Goal: Task Accomplishment & Management: Use online tool/utility

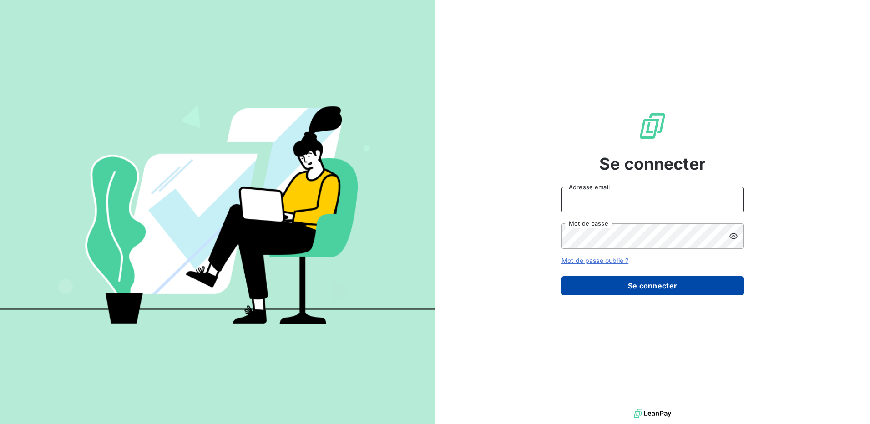
type input "[EMAIL_ADDRESS][DOMAIN_NAME]"
click at [638, 286] on button "Se connecter" at bounding box center [653, 285] width 182 height 19
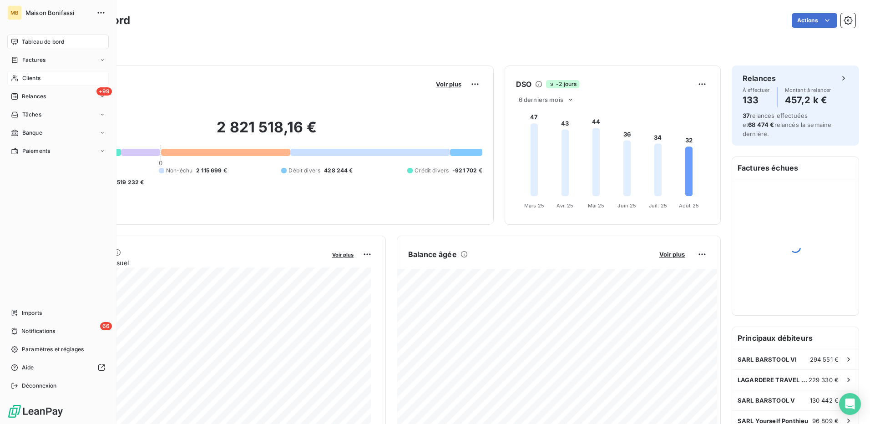
click at [32, 77] on span "Clients" at bounding box center [31, 78] width 18 height 8
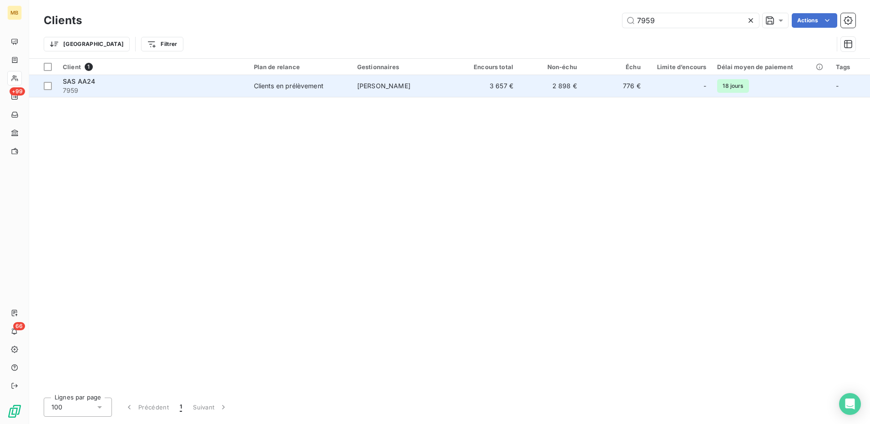
type input "7959"
click at [402, 85] on span "[PERSON_NAME]" at bounding box center [383, 86] width 53 height 8
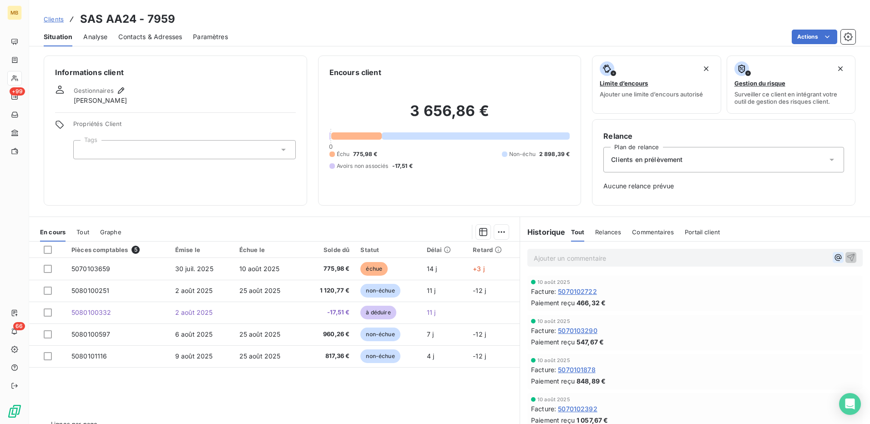
click at [834, 256] on icon "button" at bounding box center [838, 257] width 9 height 9
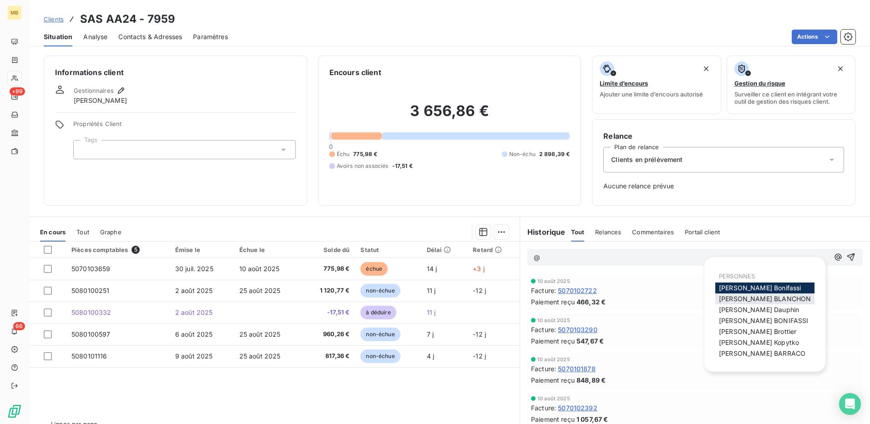
click at [766, 298] on span "[PERSON_NAME]" at bounding box center [765, 299] width 92 height 8
click at [835, 259] on icon "button" at bounding box center [838, 257] width 7 height 7
click at [744, 309] on span "[PERSON_NAME]" at bounding box center [759, 310] width 80 height 8
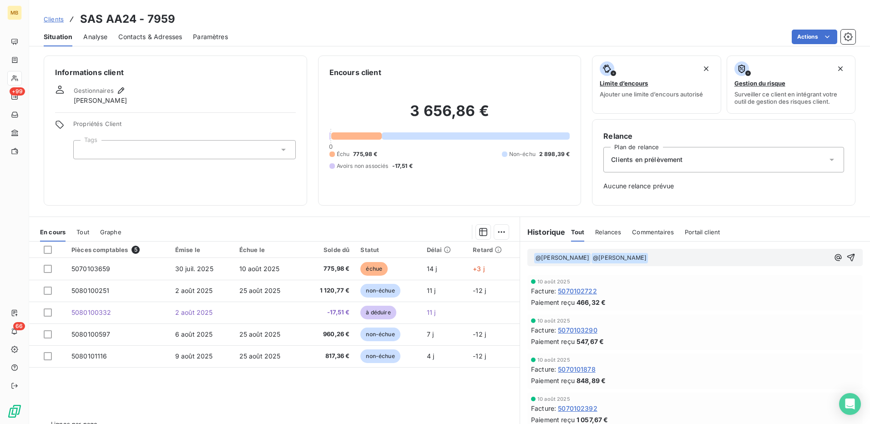
click at [818, 259] on div "﻿ @ [PERSON_NAME] ﻿ ﻿ @ [PERSON_NAME] ﻿ ﻿" at bounding box center [695, 258] width 323 height 12
click at [835, 258] on icon "button" at bounding box center [838, 257] width 7 height 7
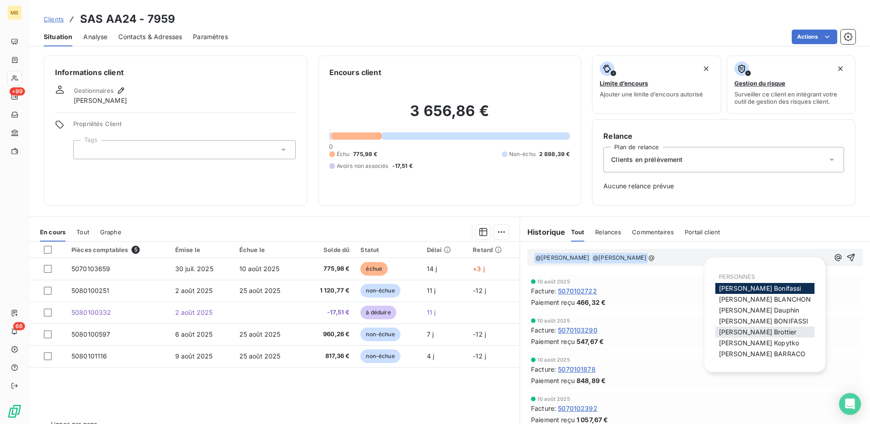
click at [755, 329] on span "[PERSON_NAME]" at bounding box center [757, 332] width 77 height 8
click at [834, 256] on icon "button" at bounding box center [838, 257] width 9 height 9
click at [753, 340] on span "[PERSON_NAME]" at bounding box center [759, 343] width 80 height 8
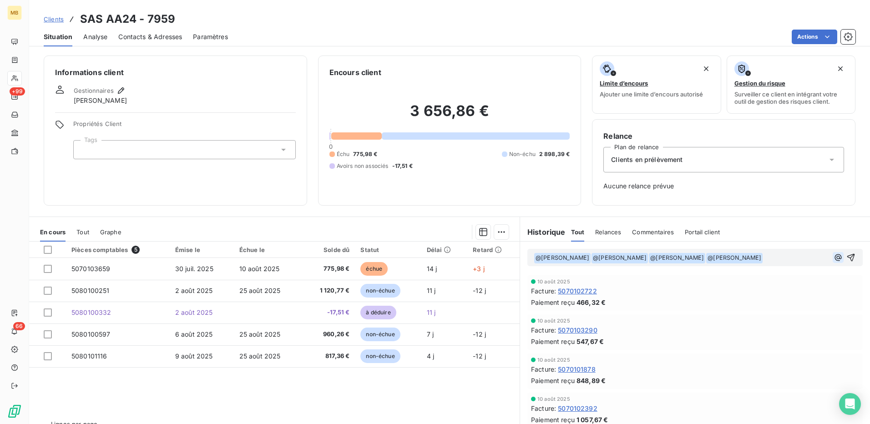
click at [834, 259] on icon "button" at bounding box center [838, 257] width 9 height 9
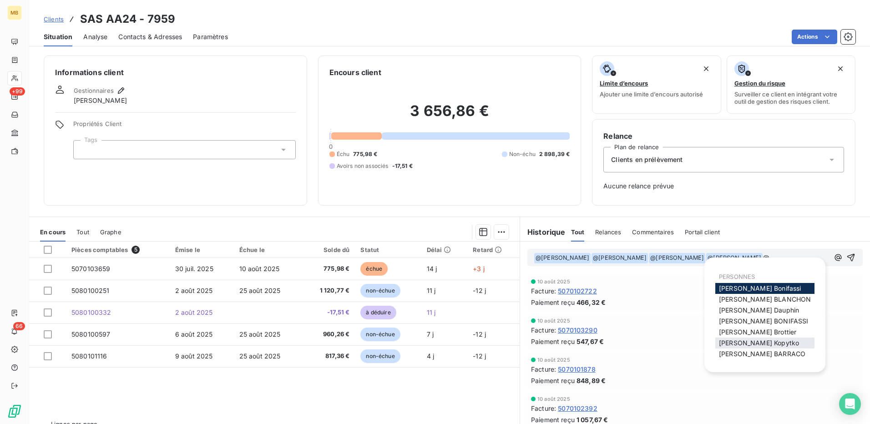
click at [767, 341] on span "[PERSON_NAME]" at bounding box center [759, 343] width 80 height 8
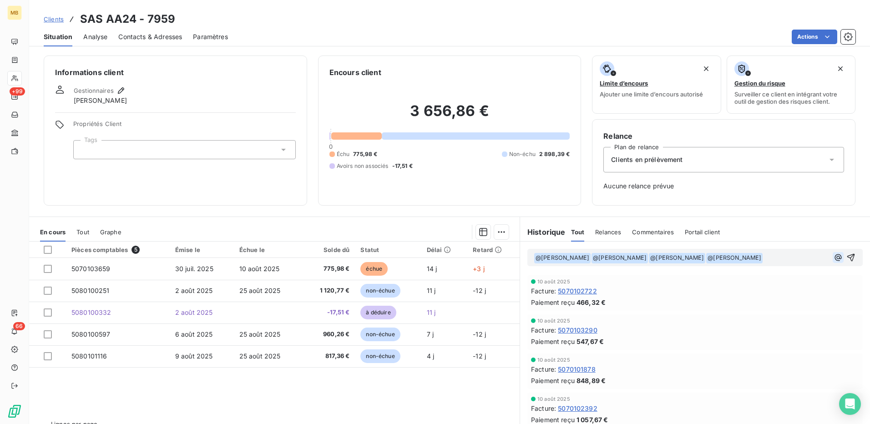
click at [834, 257] on icon "button" at bounding box center [838, 257] width 9 height 9
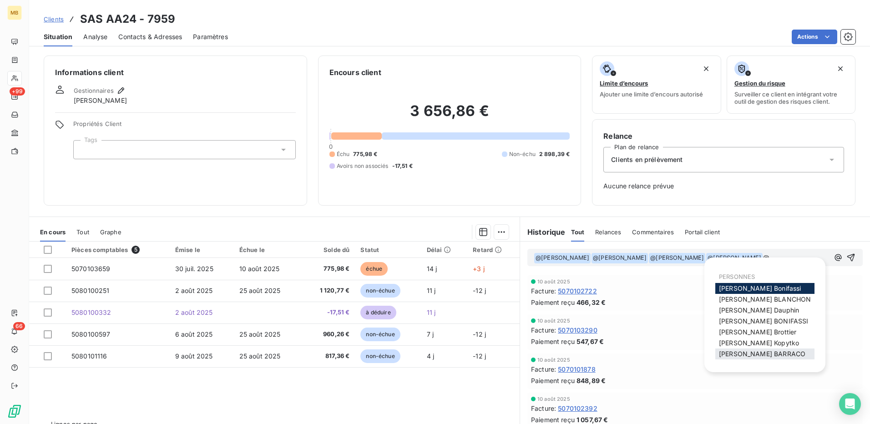
click at [752, 352] on span "[PERSON_NAME]" at bounding box center [762, 354] width 86 height 8
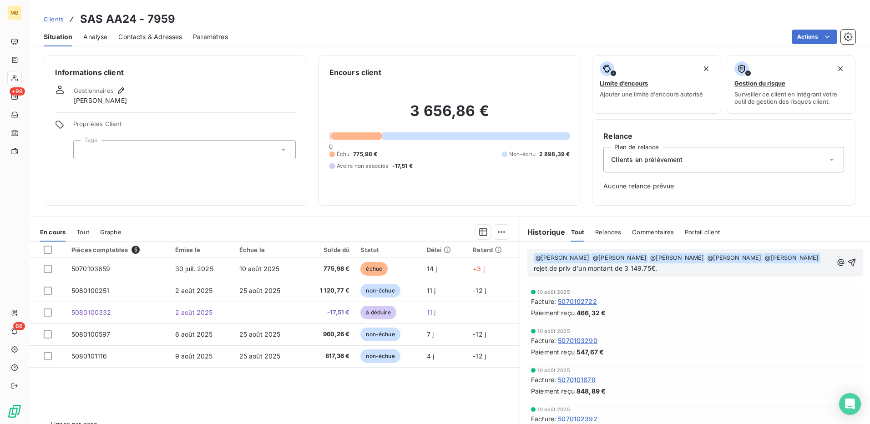
click at [660, 274] on p "﻿ @ [PERSON_NAME] ﻿ ﻿ @ [PERSON_NAME] ﻿ ﻿ @ [PERSON_NAME] ﻿ ﻿ @ [PERSON_NAME] ﻿…" at bounding box center [683, 263] width 299 height 21
click at [658, 265] on span "rejet de prlv d'un montant de 3 149.75€. motif contestation débiteur" at bounding box center [638, 269] width 208 height 8
click at [49, 18] on span "Clients" at bounding box center [54, 18] width 20 height 7
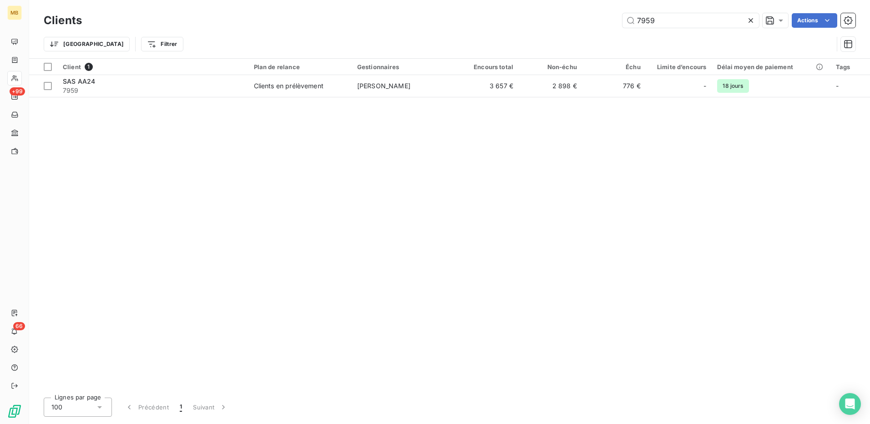
drag, startPoint x: 656, startPoint y: 20, endPoint x: 610, endPoint y: 16, distance: 47.1
click at [610, 16] on div "7959 Actions" at bounding box center [474, 20] width 763 height 15
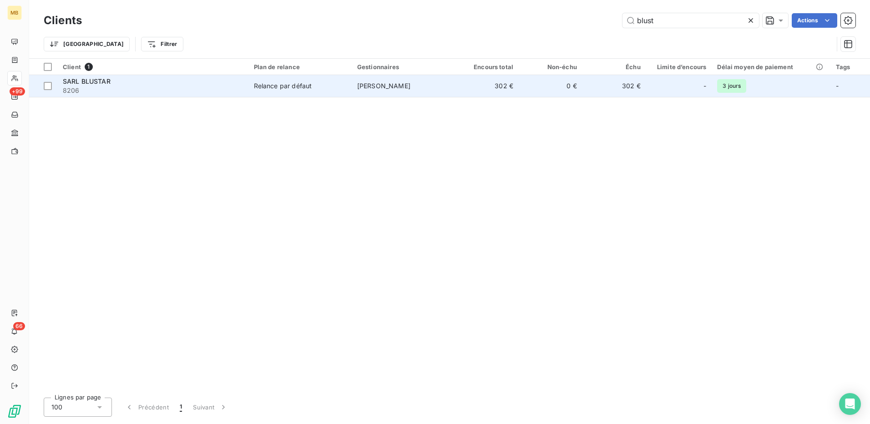
type input "blust"
click at [300, 82] on div "Relance par défaut" at bounding box center [283, 85] width 58 height 9
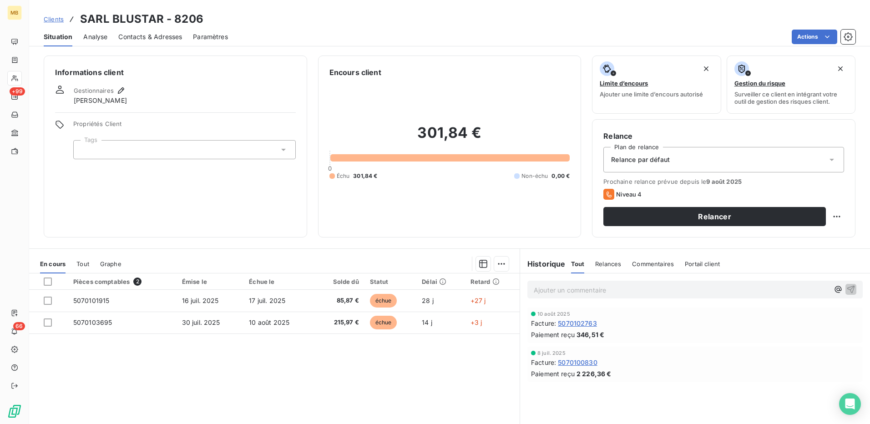
click at [50, 19] on span "Clients" at bounding box center [54, 18] width 20 height 7
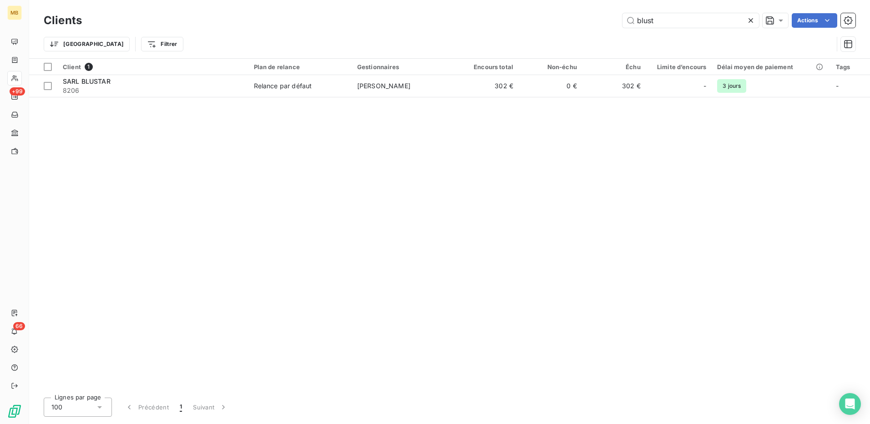
drag, startPoint x: 674, startPoint y: 17, endPoint x: 618, endPoint y: 19, distance: 56.0
click at [618, 19] on div "blust Actions" at bounding box center [474, 20] width 763 height 15
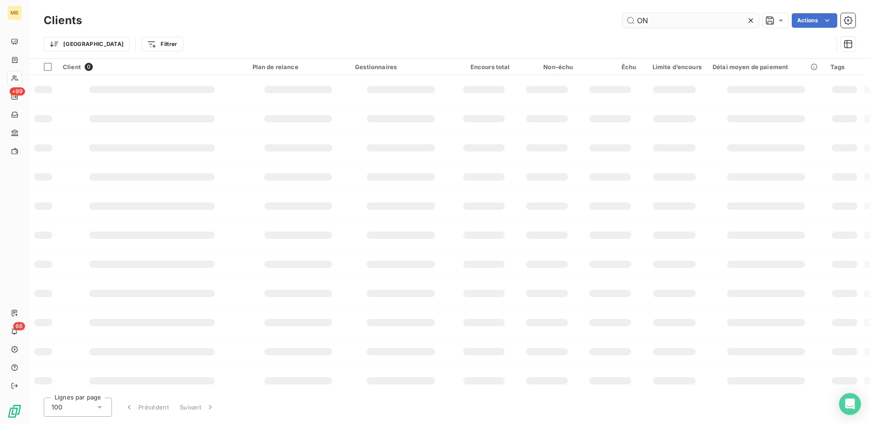
type input "N"
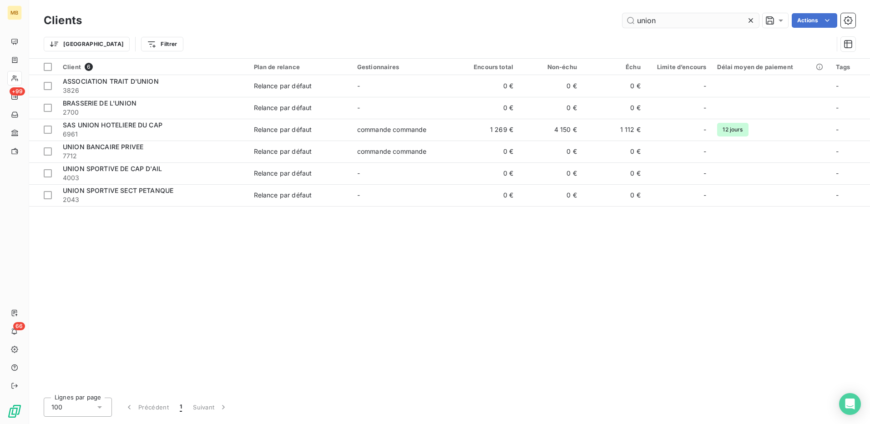
drag, startPoint x: 697, startPoint y: 19, endPoint x: 623, endPoint y: 20, distance: 74.2
click at [623, 20] on input "union" at bounding box center [691, 20] width 137 height 15
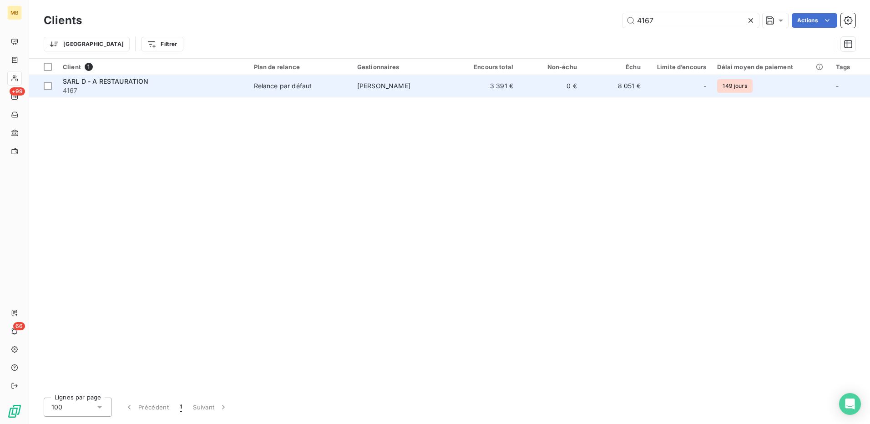
type input "4167"
click at [246, 86] on td "SARL D - A RESTAURATION 4167" at bounding box center [152, 86] width 191 height 22
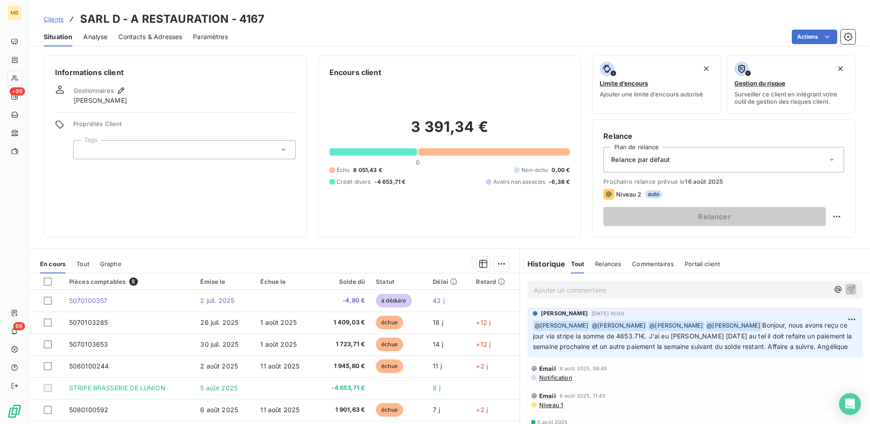
click at [56, 18] on span "Clients" at bounding box center [54, 18] width 20 height 7
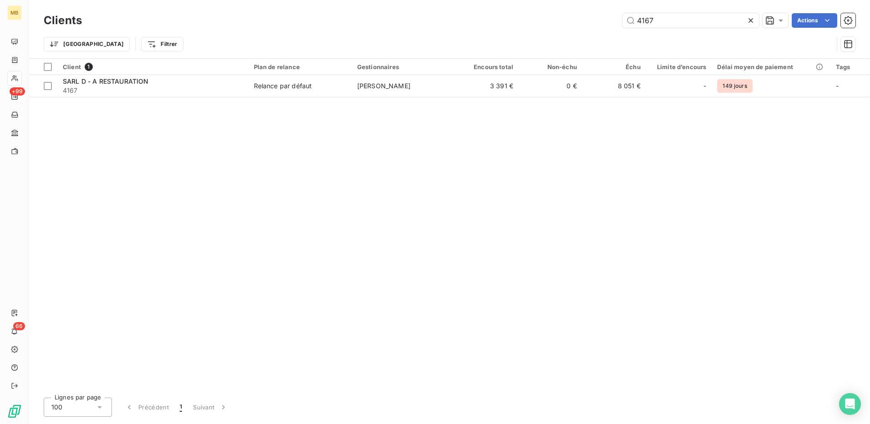
drag, startPoint x: 661, startPoint y: 19, endPoint x: 621, endPoint y: 15, distance: 40.2
click at [621, 15] on div "4167 Actions" at bounding box center [474, 20] width 763 height 15
drag, startPoint x: 667, startPoint y: 18, endPoint x: 586, endPoint y: 32, distance: 81.9
click at [586, 32] on div "Clients glory Actions Trier Filtrer" at bounding box center [450, 34] width 812 height 47
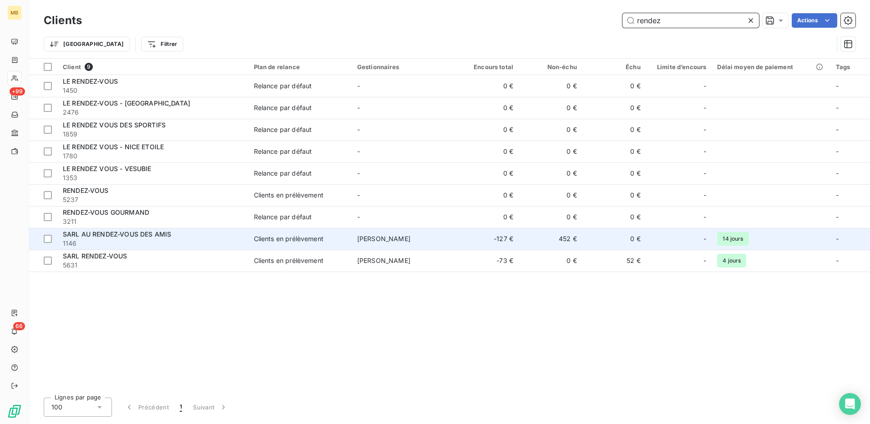
type input "rendez"
click at [144, 240] on span "1146" at bounding box center [153, 243] width 180 height 9
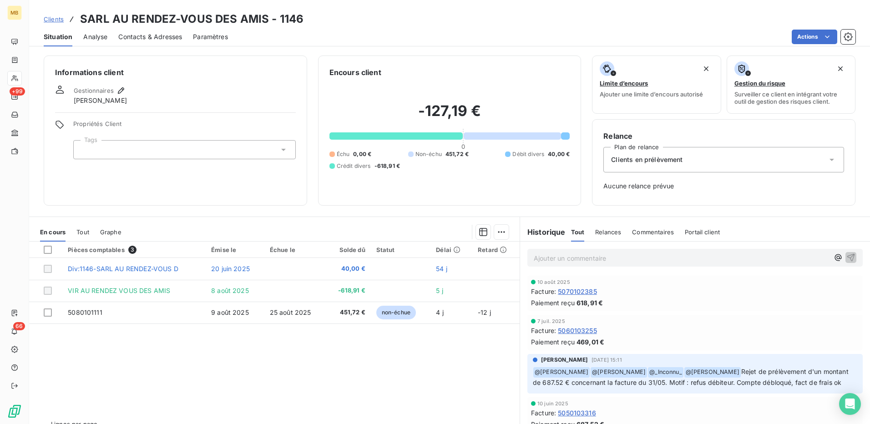
click at [58, 20] on span "Clients" at bounding box center [54, 18] width 20 height 7
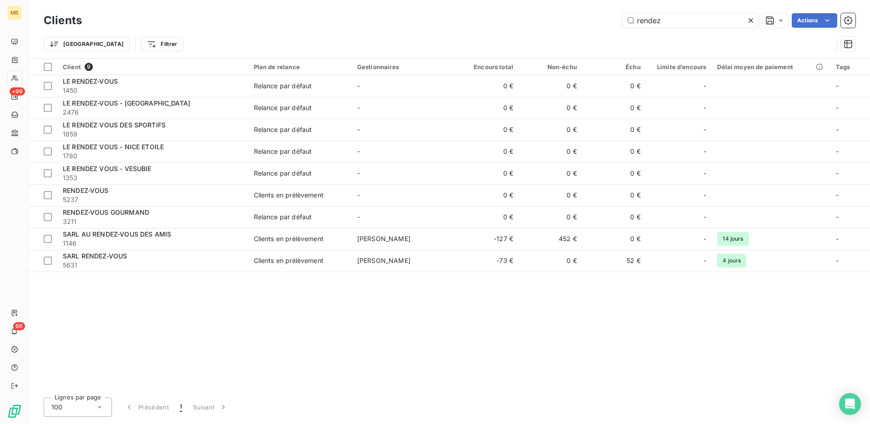
drag, startPoint x: 675, startPoint y: 15, endPoint x: 575, endPoint y: 20, distance: 100.3
click at [575, 20] on div "rendez Actions" at bounding box center [474, 20] width 763 height 15
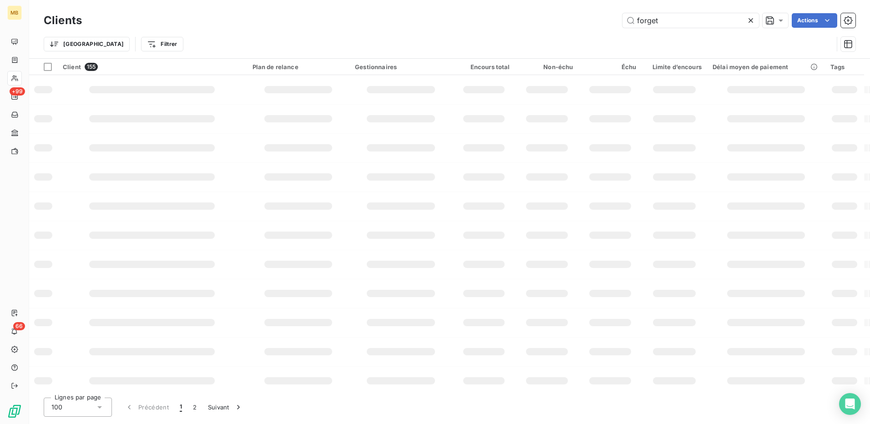
type input "forget"
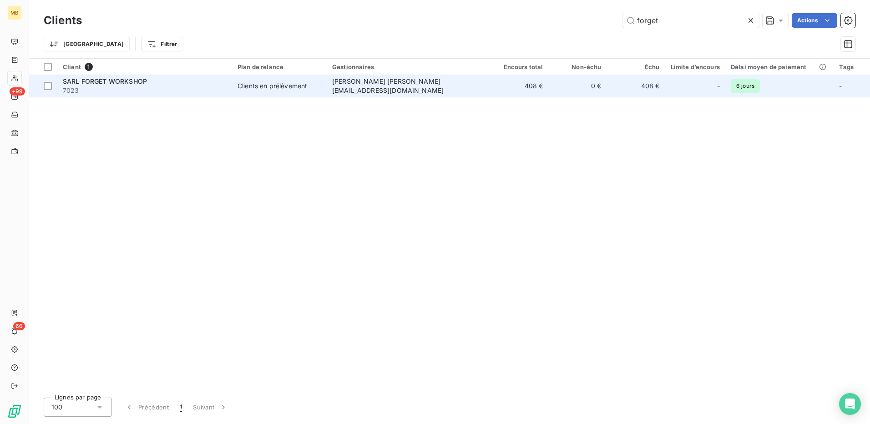
click at [207, 84] on div "SARL FORGET WORKSHOP" at bounding box center [145, 81] width 164 height 9
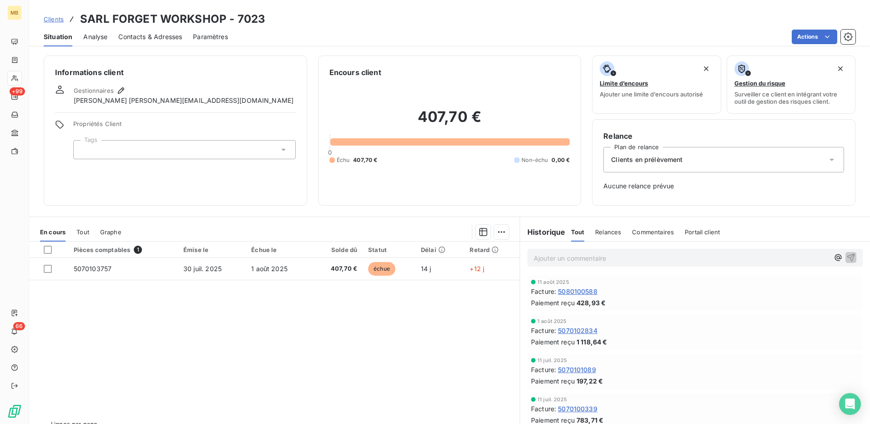
click at [51, 20] on span "Clients" at bounding box center [54, 18] width 20 height 7
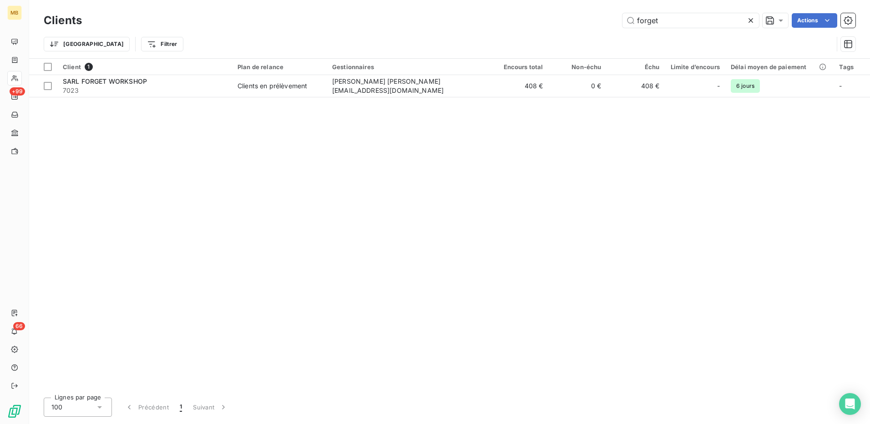
drag, startPoint x: 670, startPoint y: 23, endPoint x: 587, endPoint y: 23, distance: 82.4
click at [587, 23] on div "forget Actions" at bounding box center [474, 20] width 763 height 15
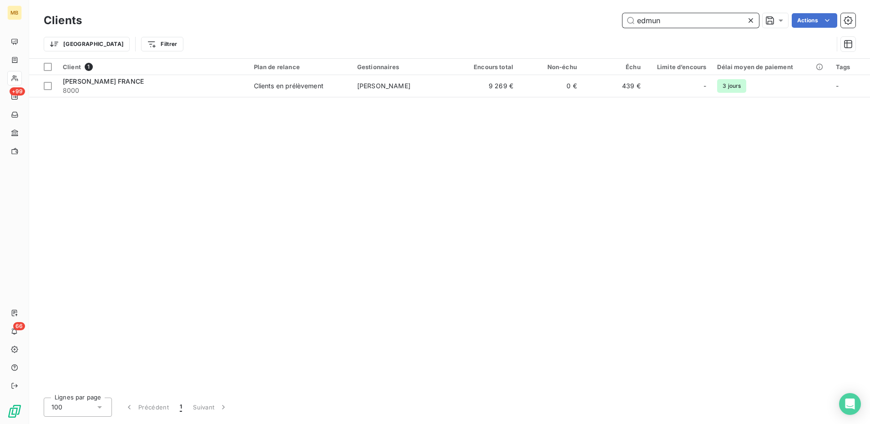
drag, startPoint x: 673, startPoint y: 20, endPoint x: 595, endPoint y: 32, distance: 79.8
click at [595, 32] on div "Clients edmun Actions Trier Filtrer" at bounding box center [450, 34] width 812 height 47
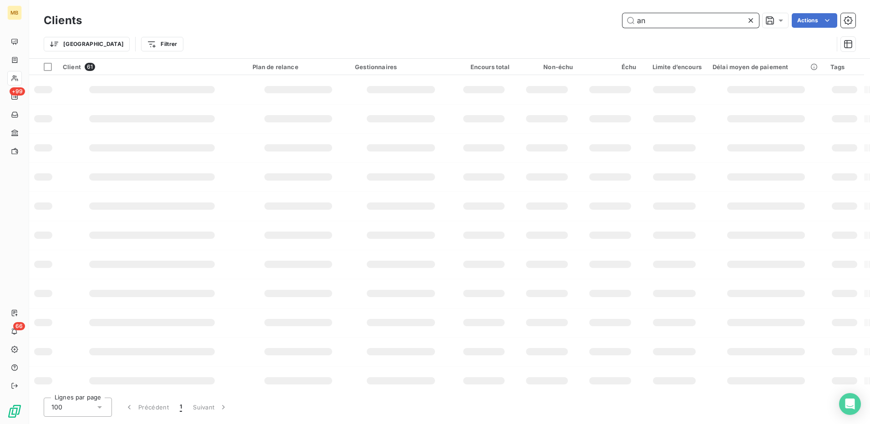
type input "a"
type input "l"
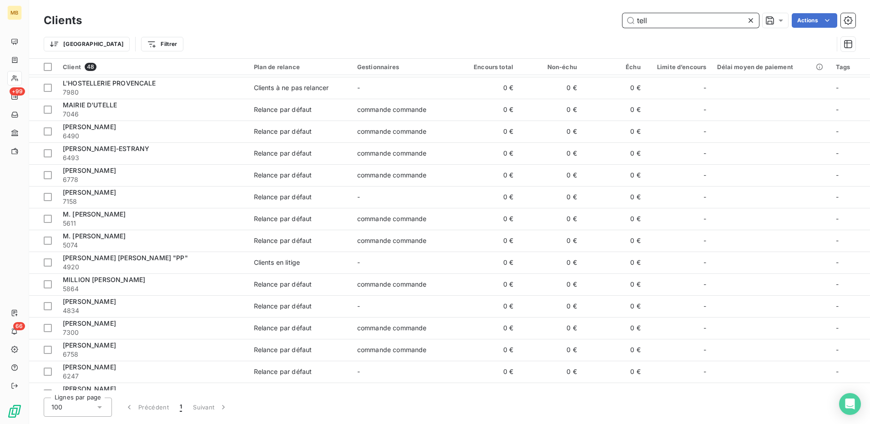
scroll to position [734, 0]
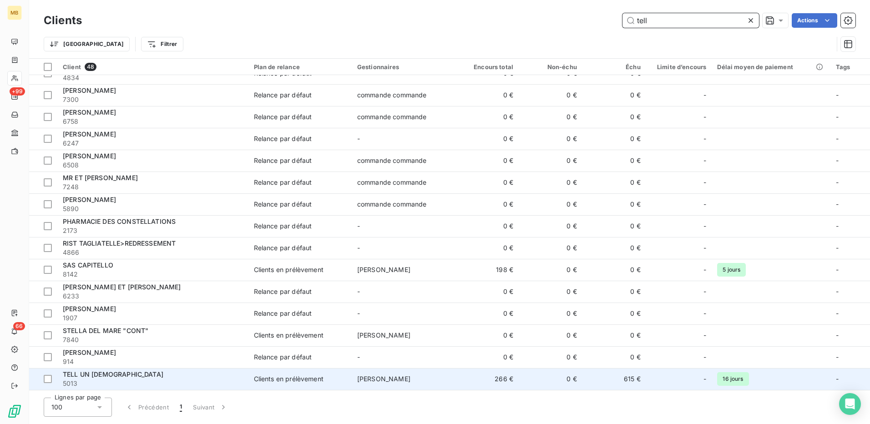
type input "tell"
click at [270, 375] on div "Clients en prélèvement" at bounding box center [289, 379] width 70 height 9
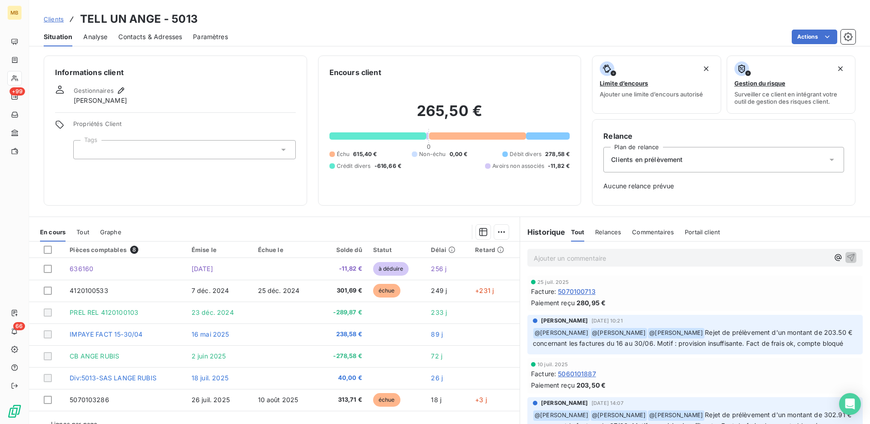
click at [56, 18] on span "Clients" at bounding box center [54, 18] width 20 height 7
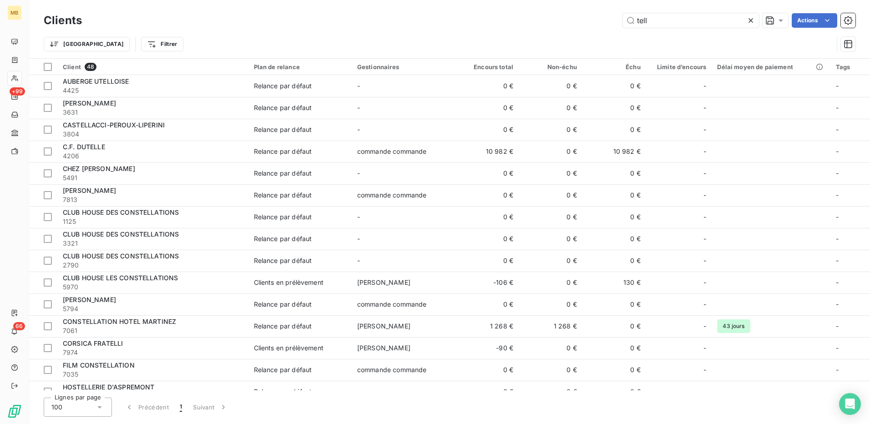
drag, startPoint x: 660, startPoint y: 20, endPoint x: 604, endPoint y: 16, distance: 56.1
click at [604, 16] on div "tell Actions" at bounding box center [474, 20] width 763 height 15
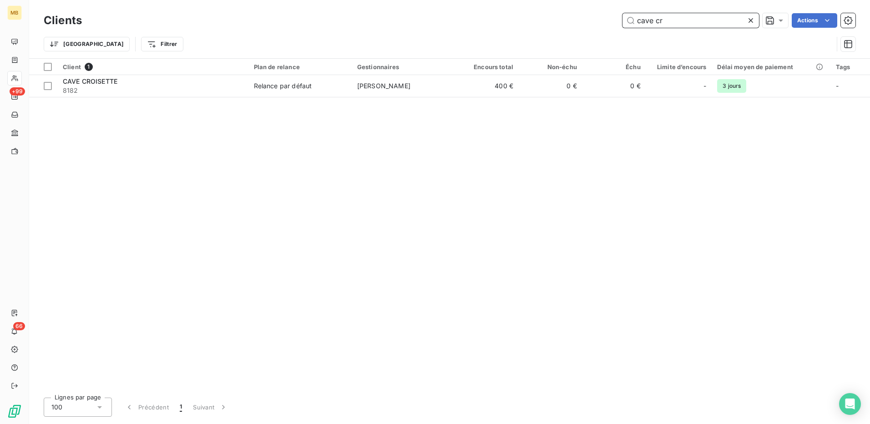
drag, startPoint x: 689, startPoint y: 25, endPoint x: 552, endPoint y: 17, distance: 136.8
click at [563, 18] on div "cave cr Actions" at bounding box center [474, 20] width 763 height 15
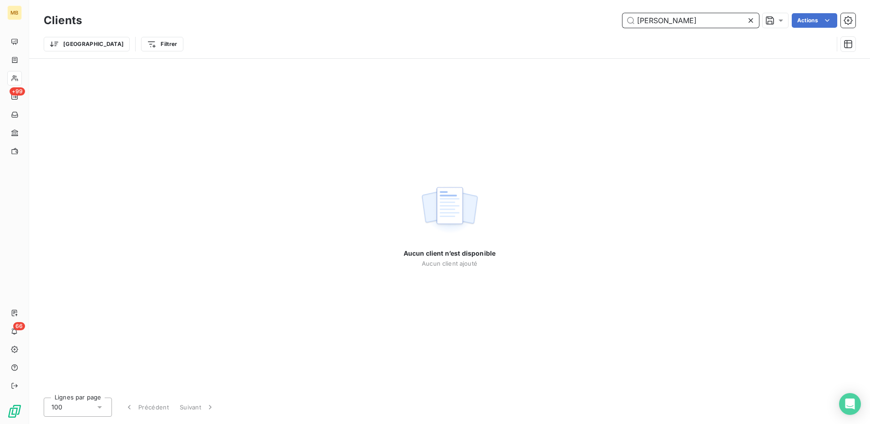
type input "[PERSON_NAME]"
